Goal: Task Accomplishment & Management: Use online tool/utility

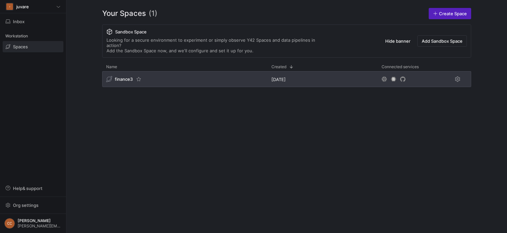
click at [118, 77] on span "finance3" at bounding box center [124, 79] width 18 height 5
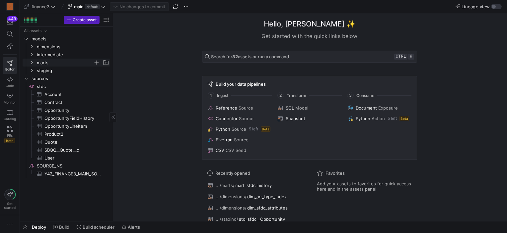
click at [33, 61] on icon "Press SPACE to select this row." at bounding box center [31, 63] width 5 height 4
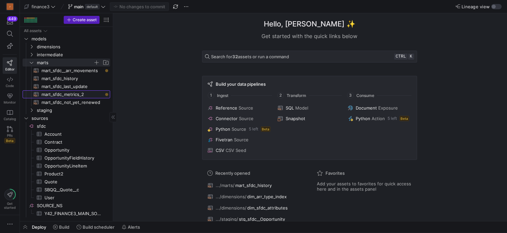
click at [75, 95] on span "mart_sfdc_metrics_2​​​​​​​​​​" at bounding box center [71, 95] width 61 height 8
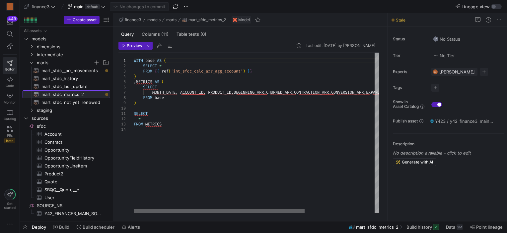
click at [164, 210] on div at bounding box center [219, 212] width 171 height 4
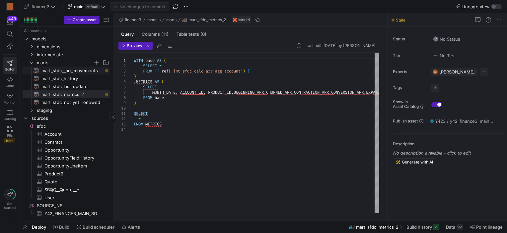
click at [77, 72] on span "mart_sfdc__arr_movements​​​​​​​​​​" at bounding box center [71, 71] width 61 height 8
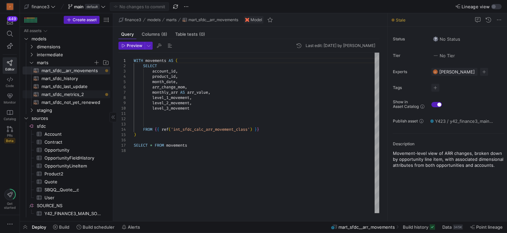
click at [72, 95] on span "mart_sfdc_metrics_2​​​​​​​​​​" at bounding box center [71, 95] width 61 height 8
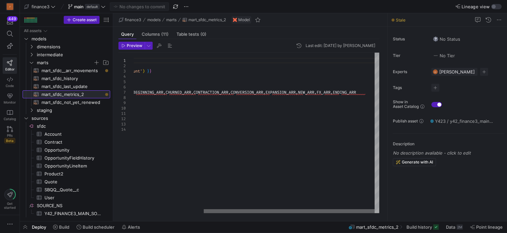
click at [325, 210] on div at bounding box center [289, 212] width 171 height 4
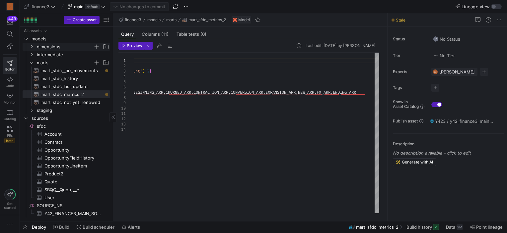
click at [31, 48] on icon "Press SPACE to select this row." at bounding box center [31, 47] width 5 height 4
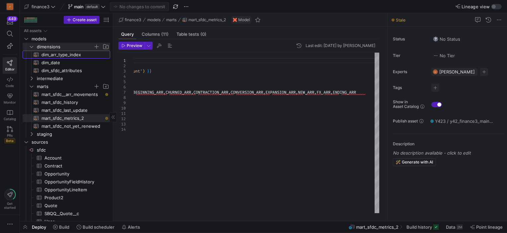
click at [56, 51] on span "dim_arr_type_index​​​​​​​​​​" at bounding box center [71, 55] width 61 height 8
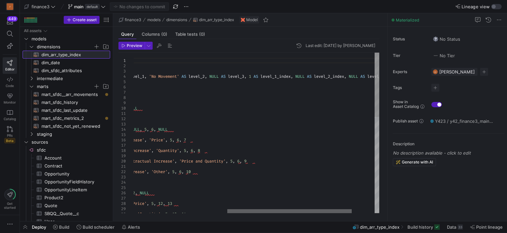
click at [256, 210] on div at bounding box center [289, 212] width 124 height 4
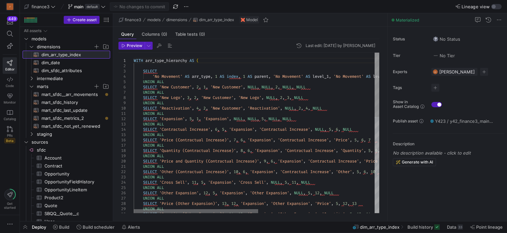
click at [145, 210] on div at bounding box center [196, 212] width 124 height 4
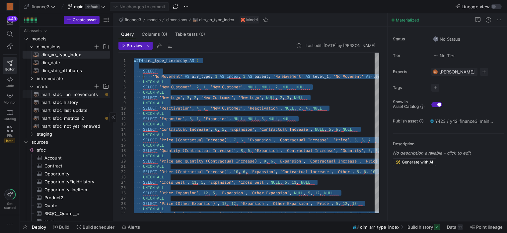
click at [80, 91] on span "mart_sfdc__arr_movements​​​​​​​​​​" at bounding box center [71, 95] width 61 height 8
type textarea "WITH movements AS ( SELECT account_id, product_id, month_date, arr_change_mom, …"
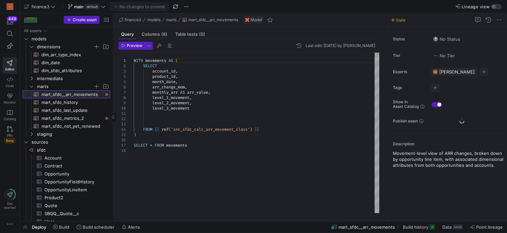
scroll to position [0, 78]
